Goal: Navigation & Orientation: Understand site structure

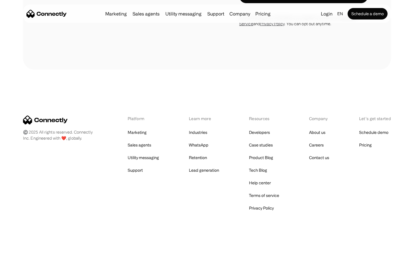
scroll to position [485, 0]
